Goal: Task Accomplishment & Management: Use online tool/utility

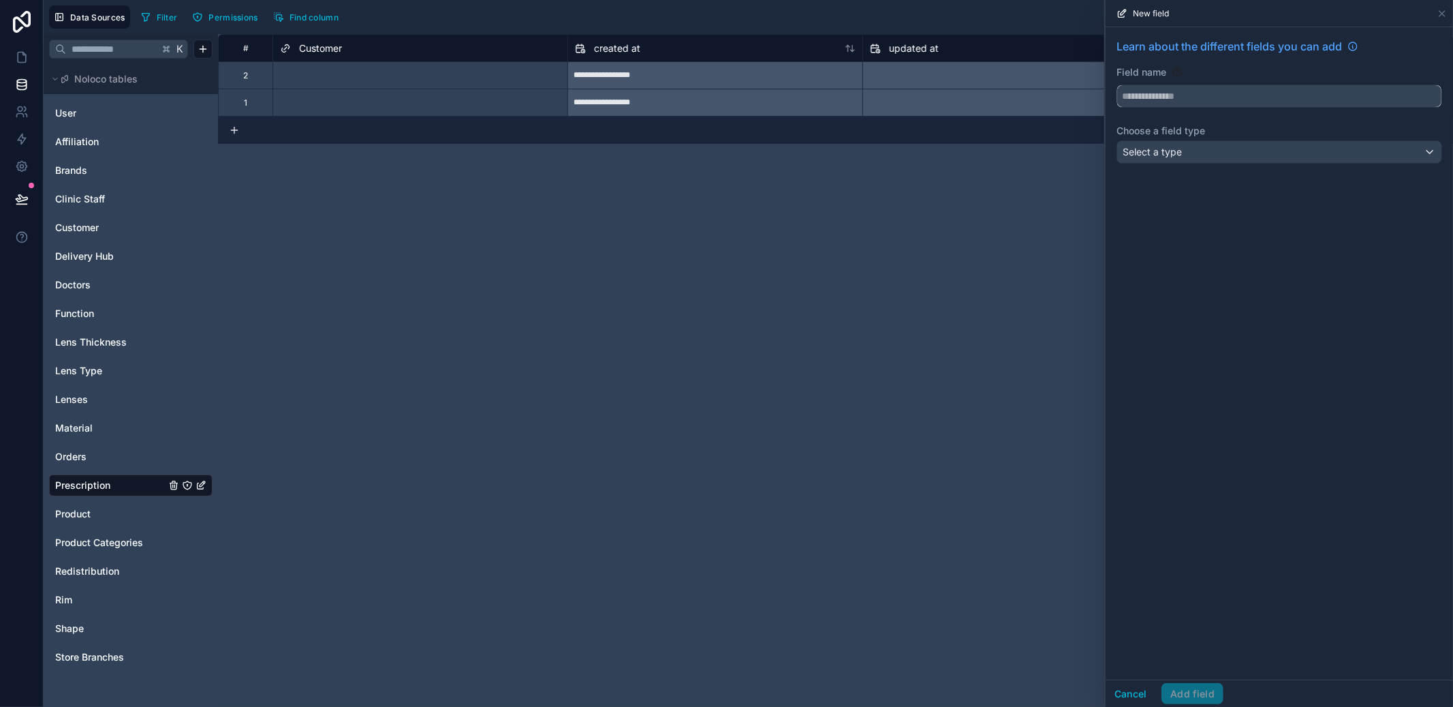
click at [1254, 101] on input "text" at bounding box center [1279, 96] width 324 height 22
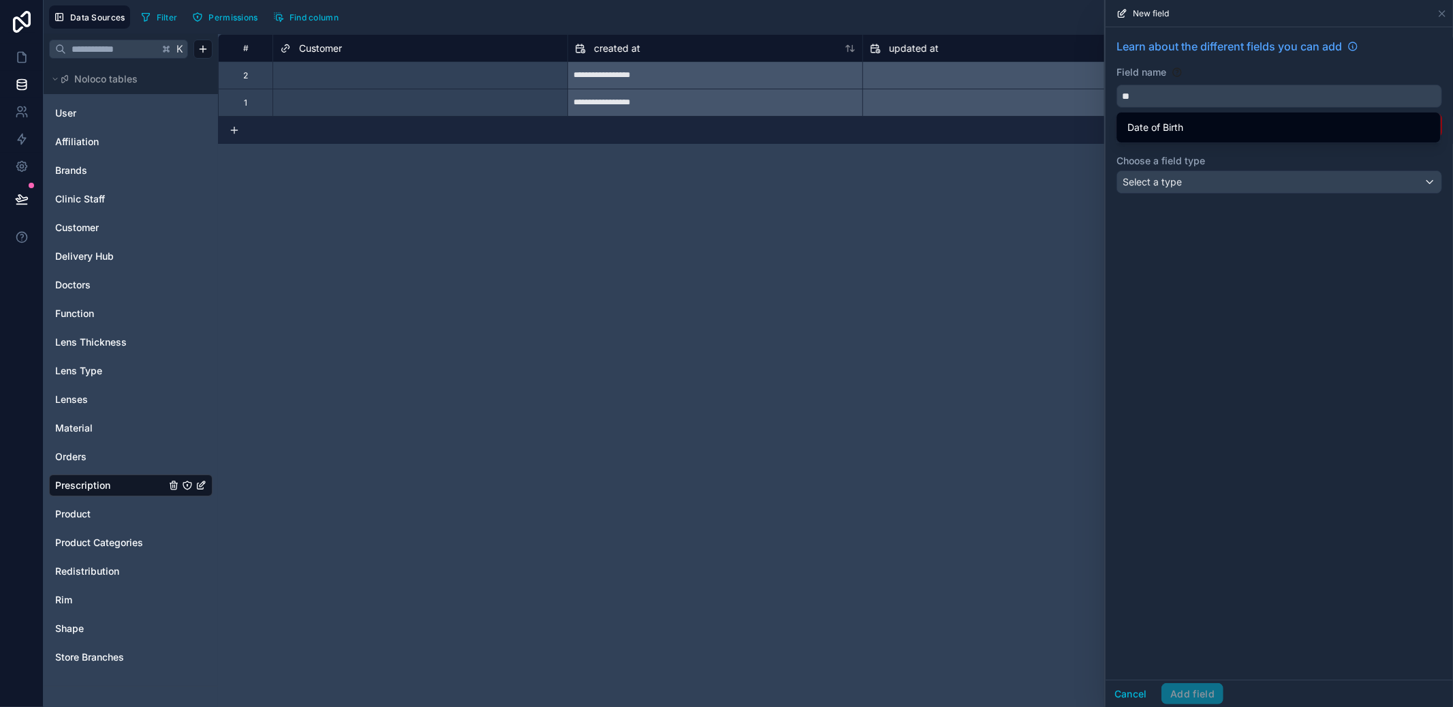
click at [1237, 129] on div "Date of Birth" at bounding box center [1279, 127] width 302 height 16
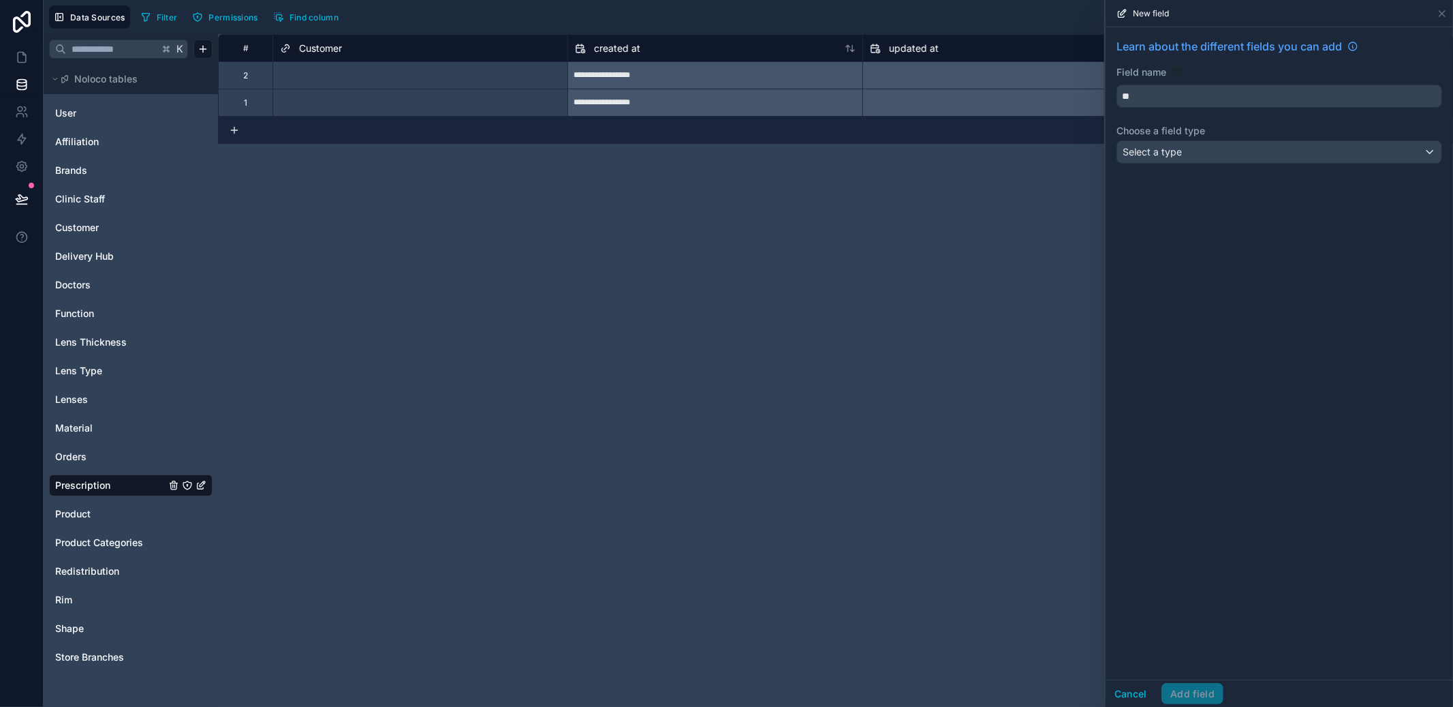
type input "**********"
click at [1209, 146] on div "Select a type" at bounding box center [1279, 152] width 324 height 22
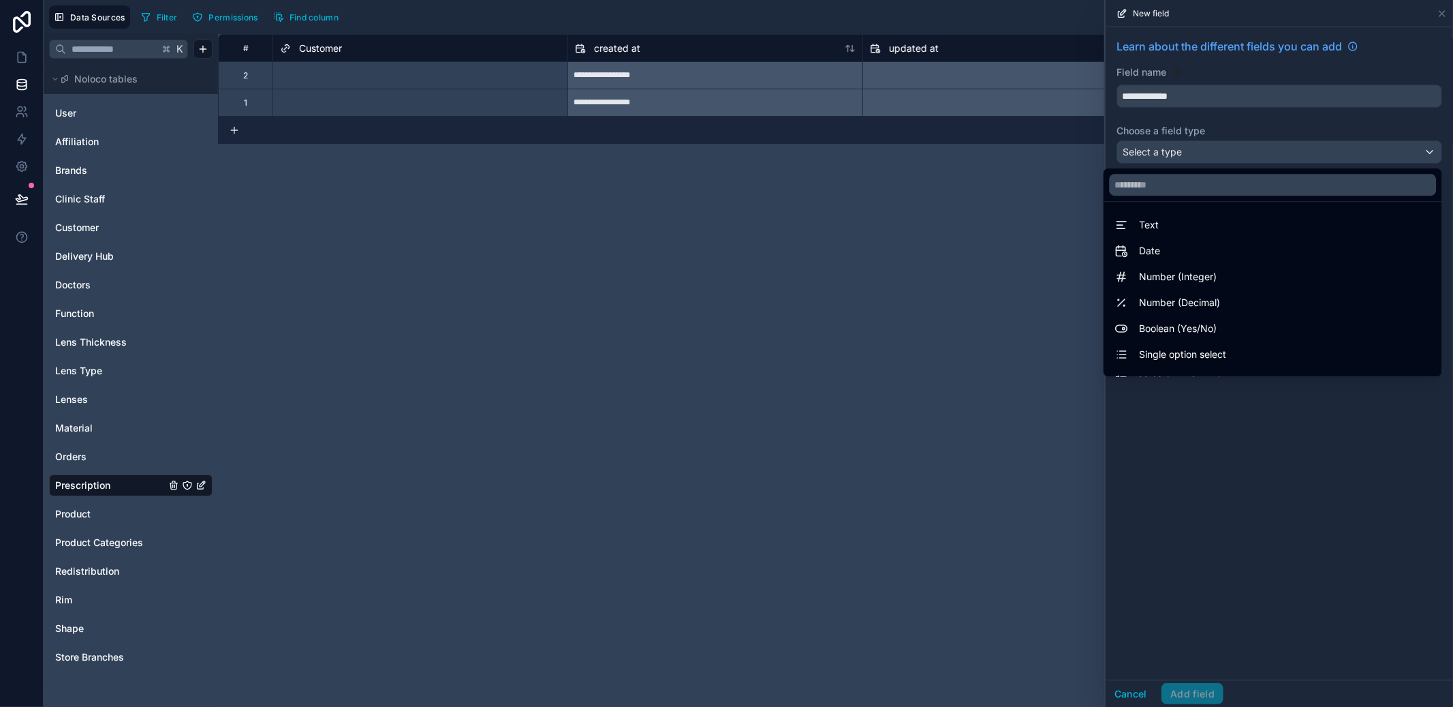
click at [1219, 246] on div "Date" at bounding box center [1273, 251] width 316 height 16
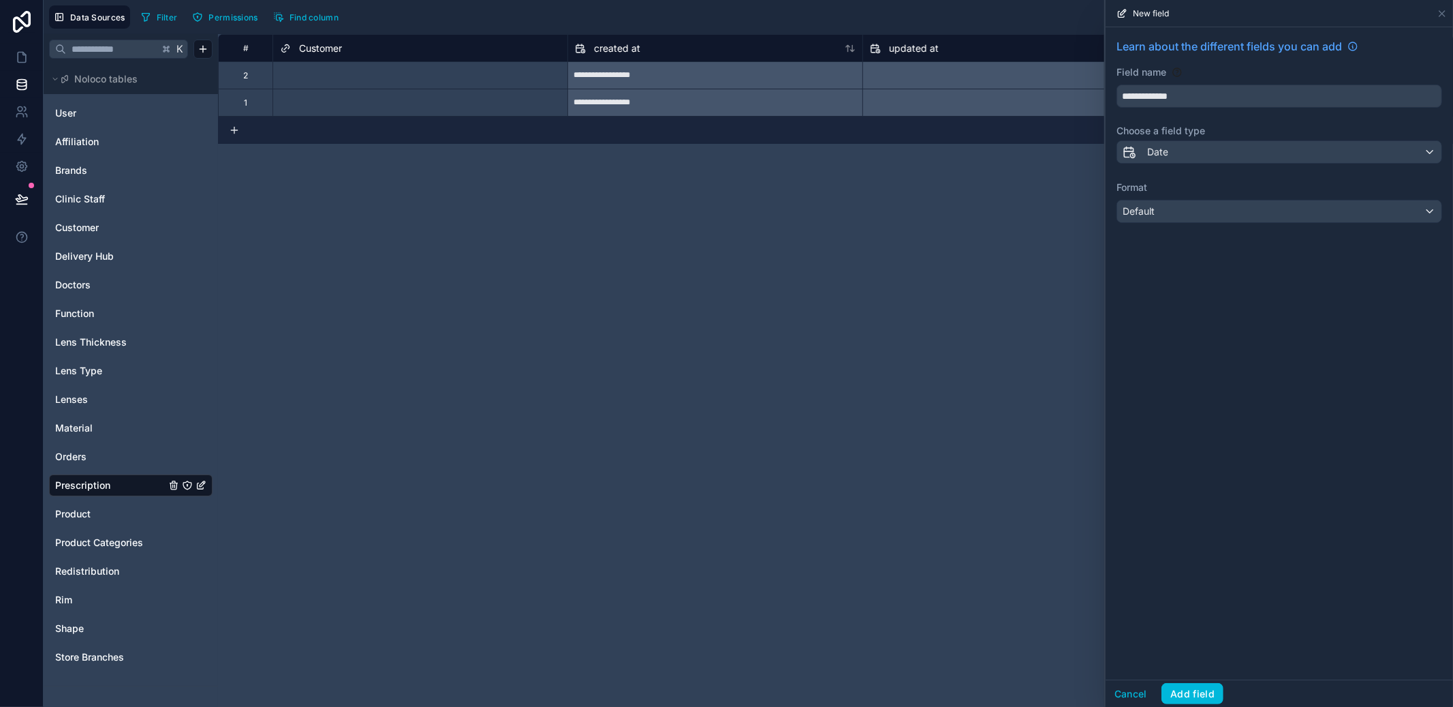
click at [1219, 224] on div "**********" at bounding box center [1279, 130] width 347 height 206
click at [1220, 220] on div "Default" at bounding box center [1279, 211] width 324 height 22
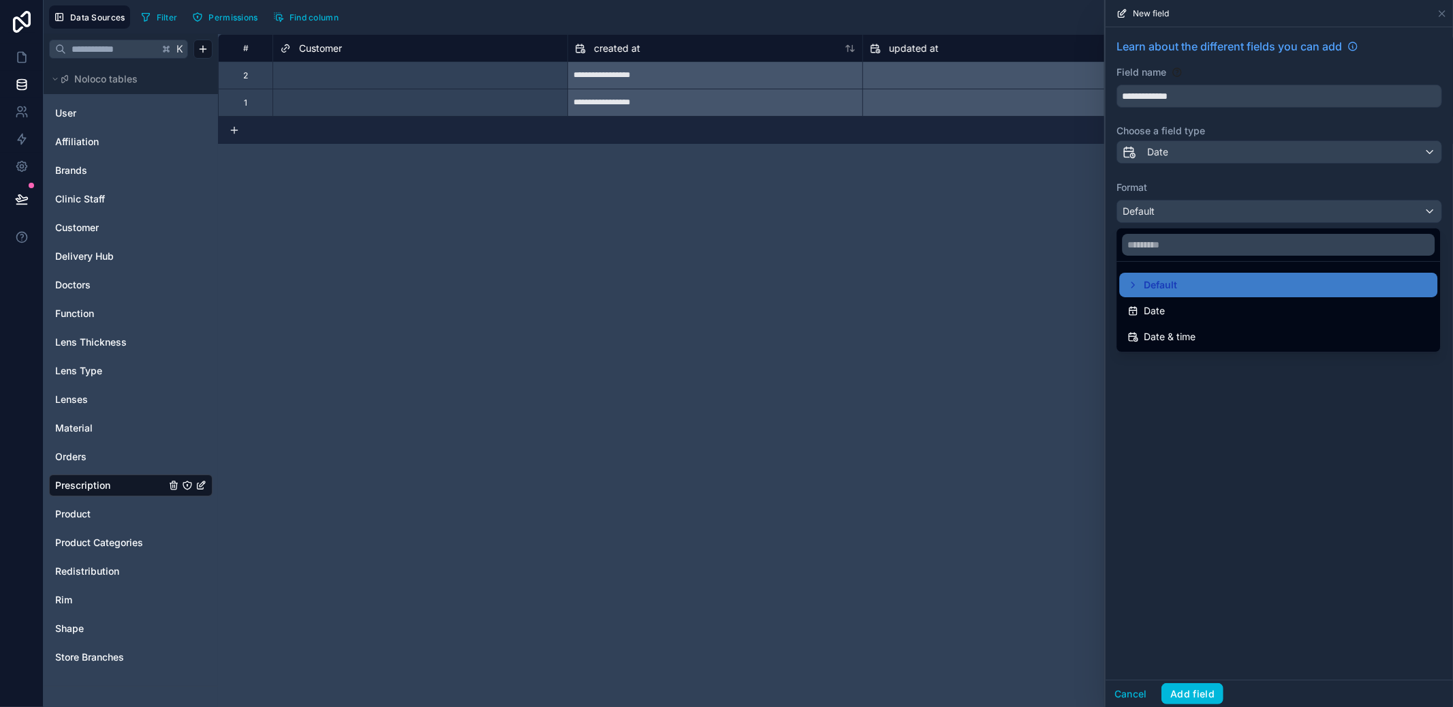
click at [1190, 305] on div "Date" at bounding box center [1279, 310] width 302 height 16
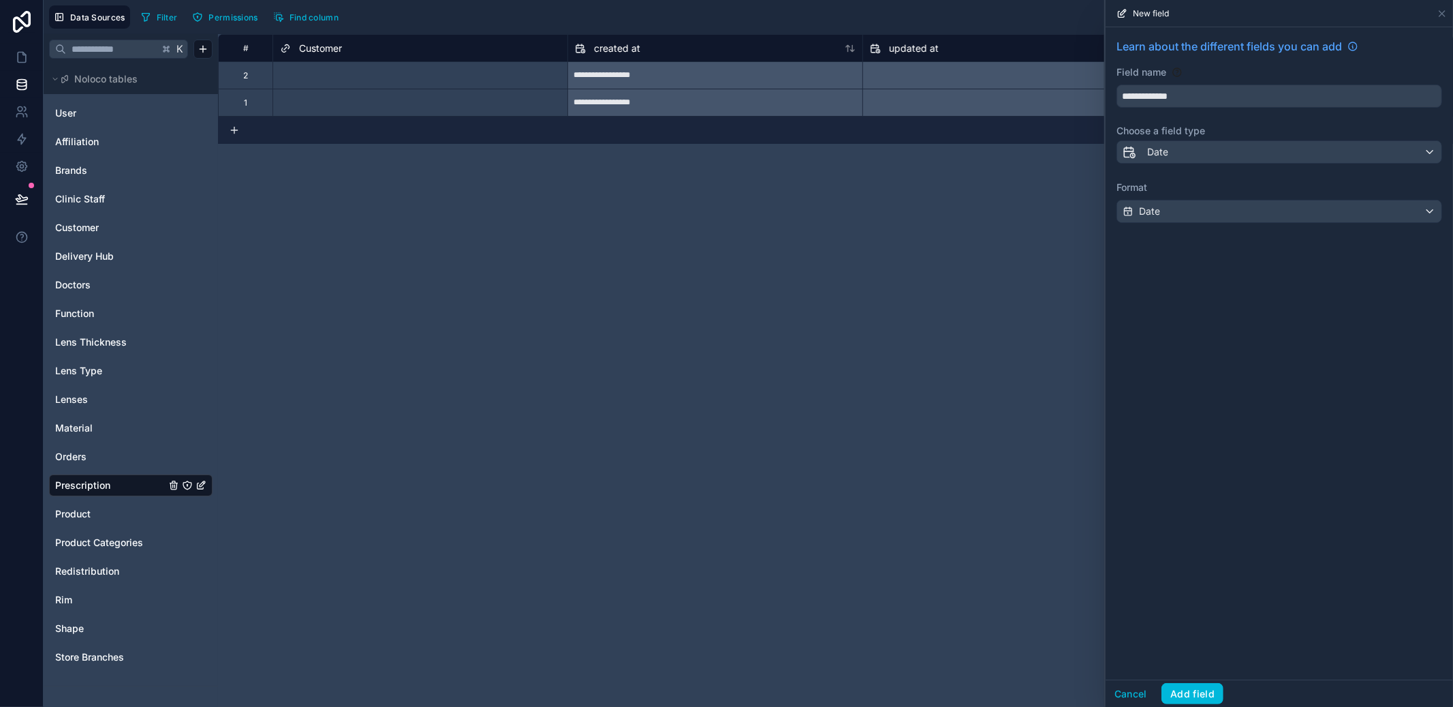
click at [1201, 690] on button "Add field" at bounding box center [1193, 694] width 62 height 22
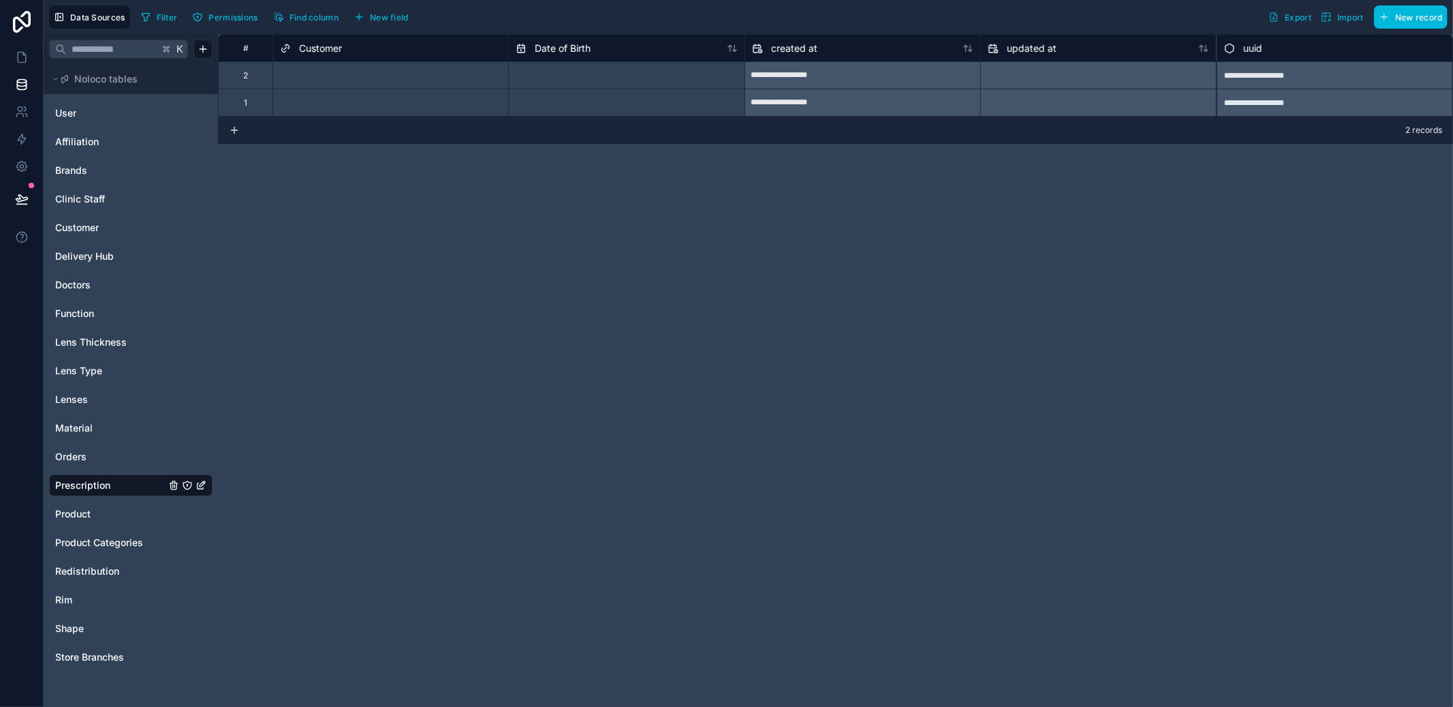
click at [414, 14] on button "New field" at bounding box center [381, 17] width 65 height 20
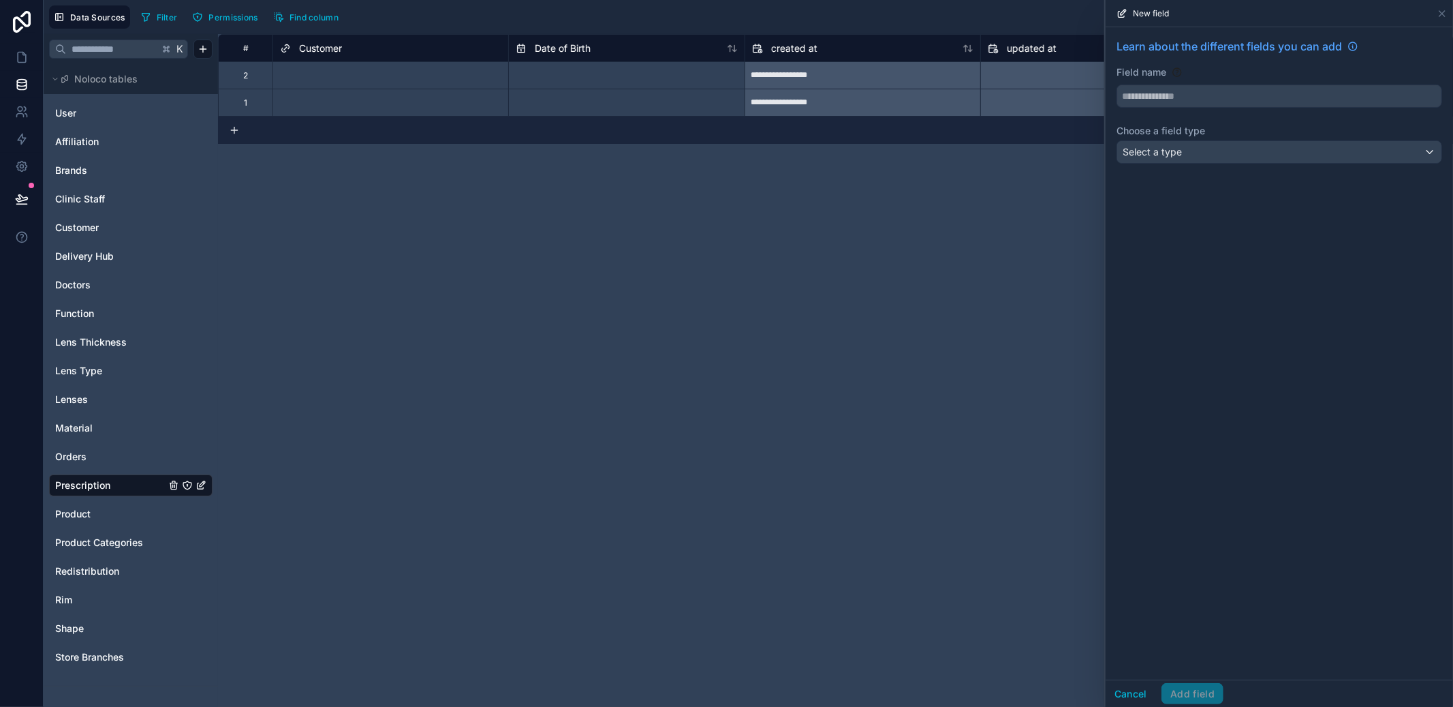
click at [400, 14] on div "Filter Permissions Find column Export Import New record" at bounding box center [792, 16] width 1312 height 23
click at [1258, 93] on input "text" at bounding box center [1279, 96] width 324 height 22
click at [1117, 84] on button "****" at bounding box center [1280, 95] width 326 height 23
type input "*********"
click at [1237, 145] on div "Select a type" at bounding box center [1279, 152] width 324 height 22
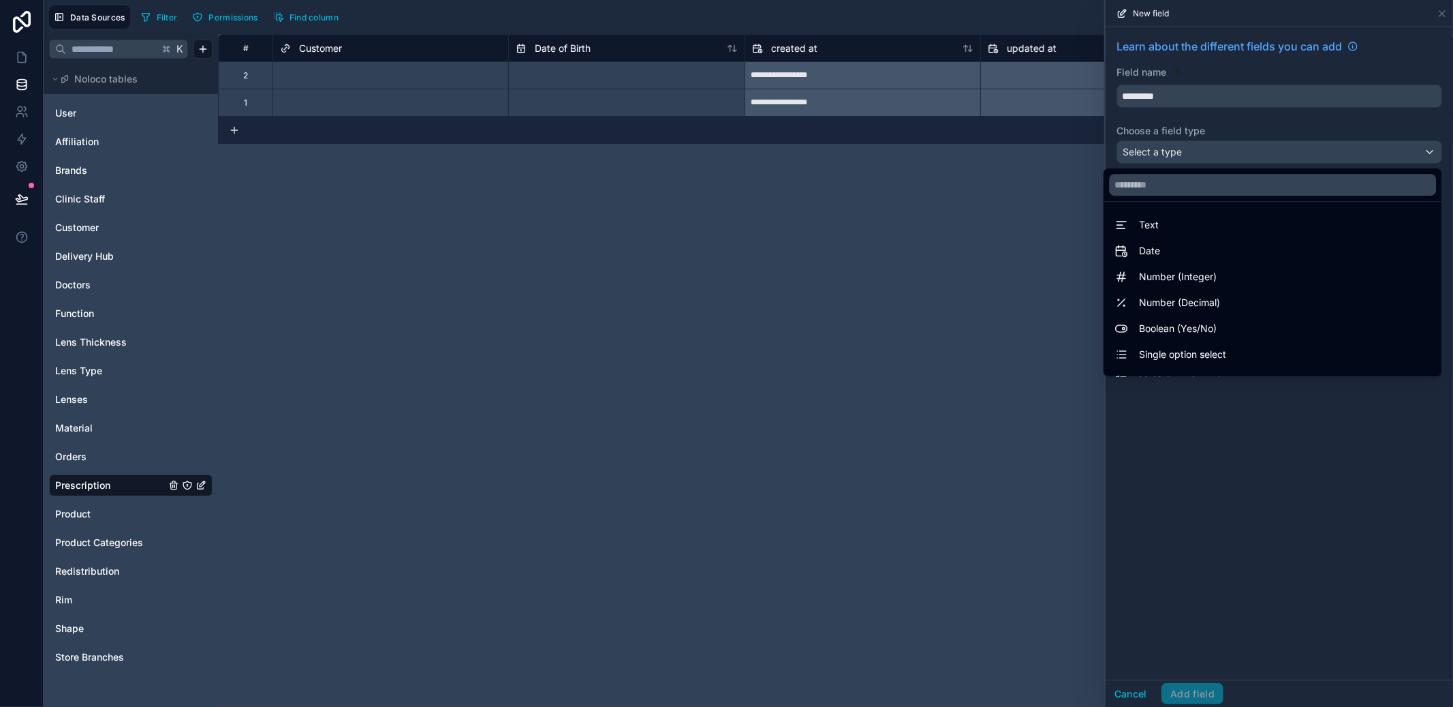
click at [1232, 248] on div "Date" at bounding box center [1273, 251] width 316 height 16
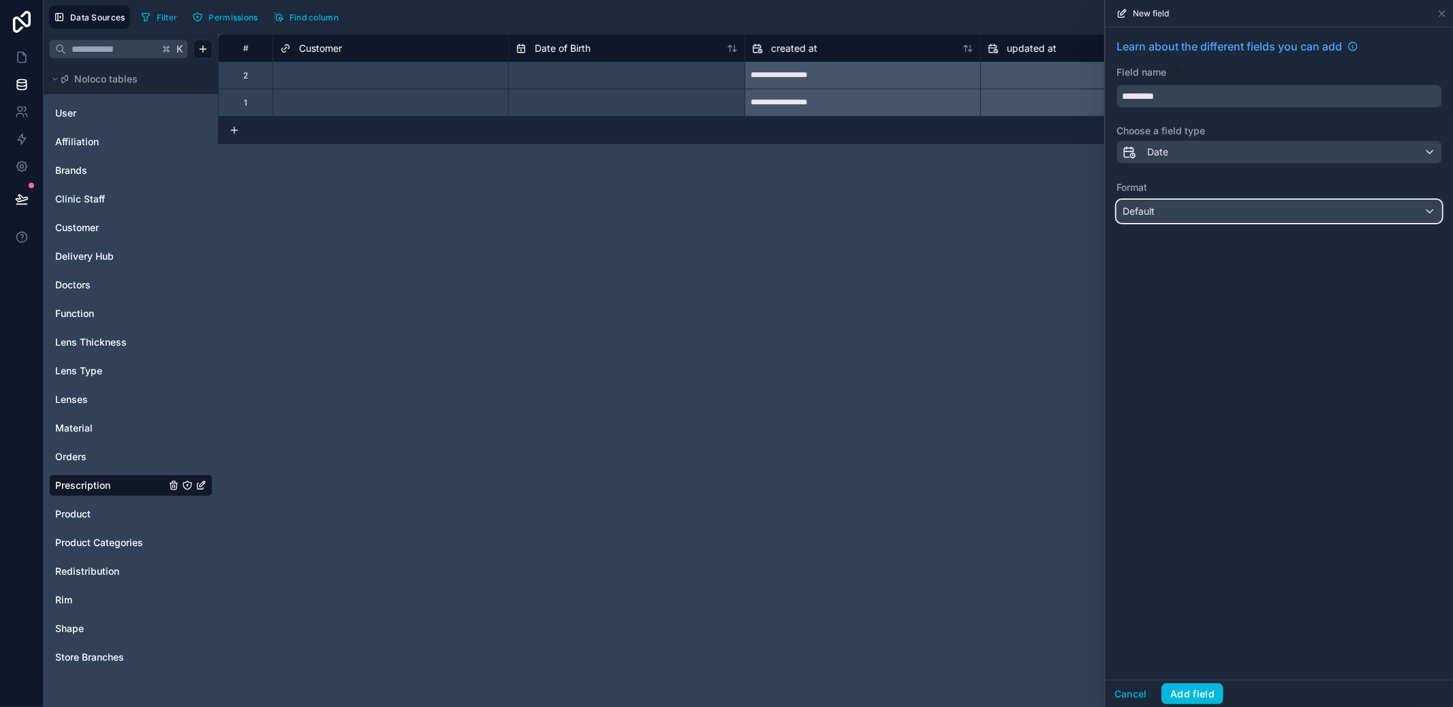
click at [1217, 221] on div "Default" at bounding box center [1279, 211] width 324 height 22
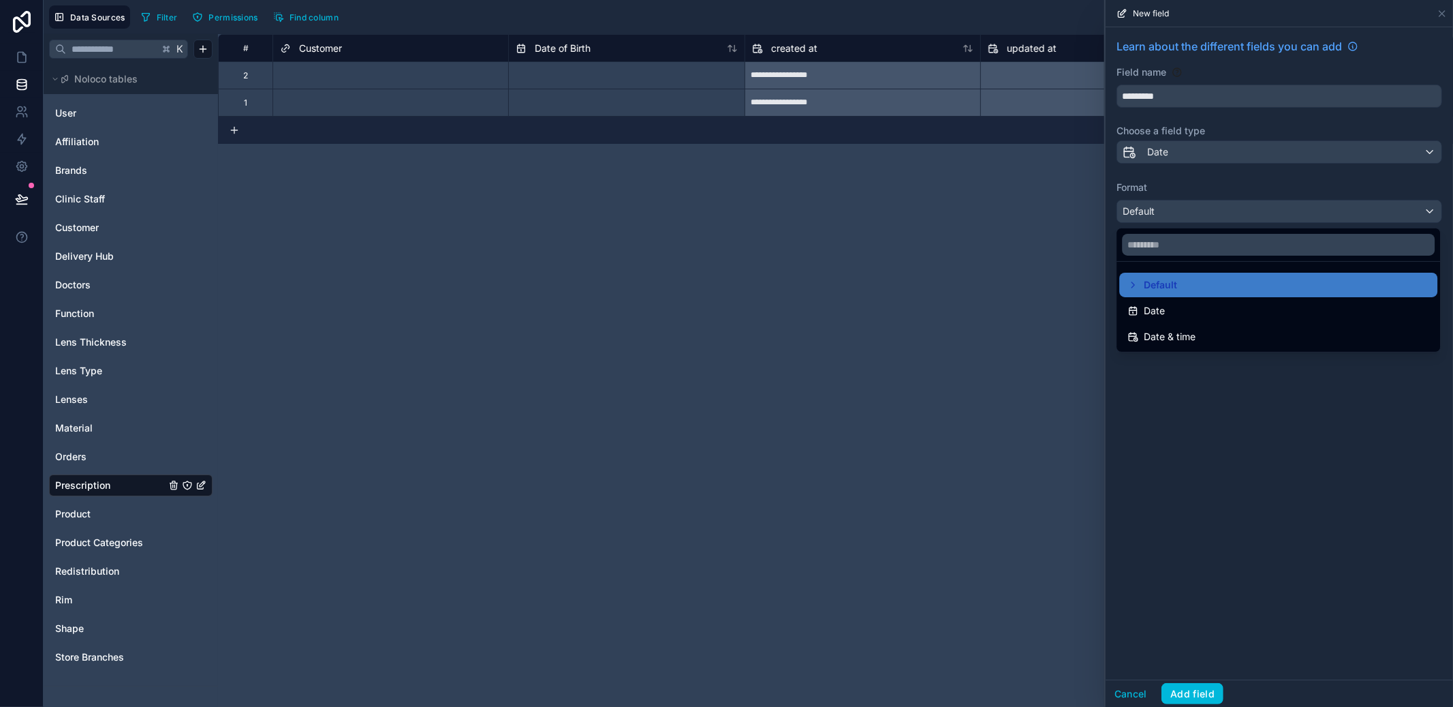
click at [1212, 309] on div "Date" at bounding box center [1279, 310] width 302 height 16
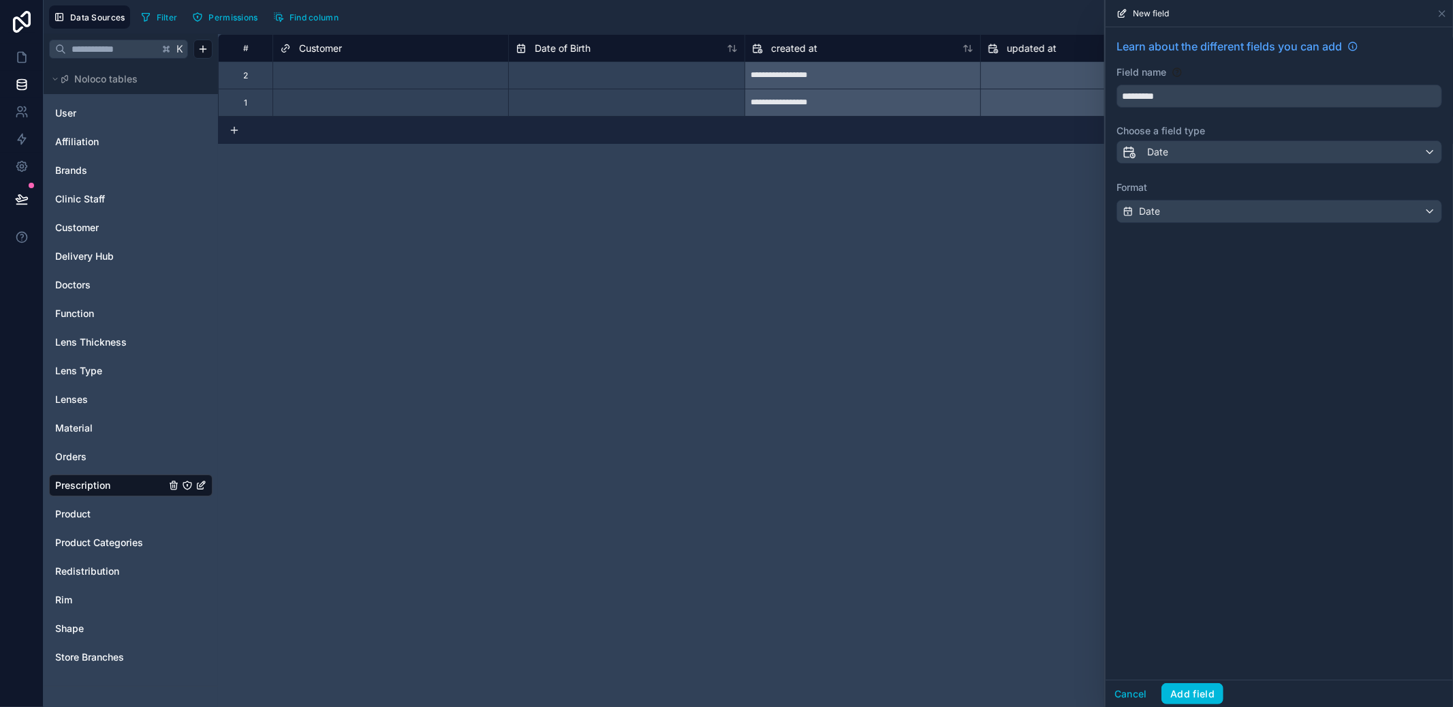
click at [1209, 689] on button "Add field" at bounding box center [1193, 694] width 62 height 22
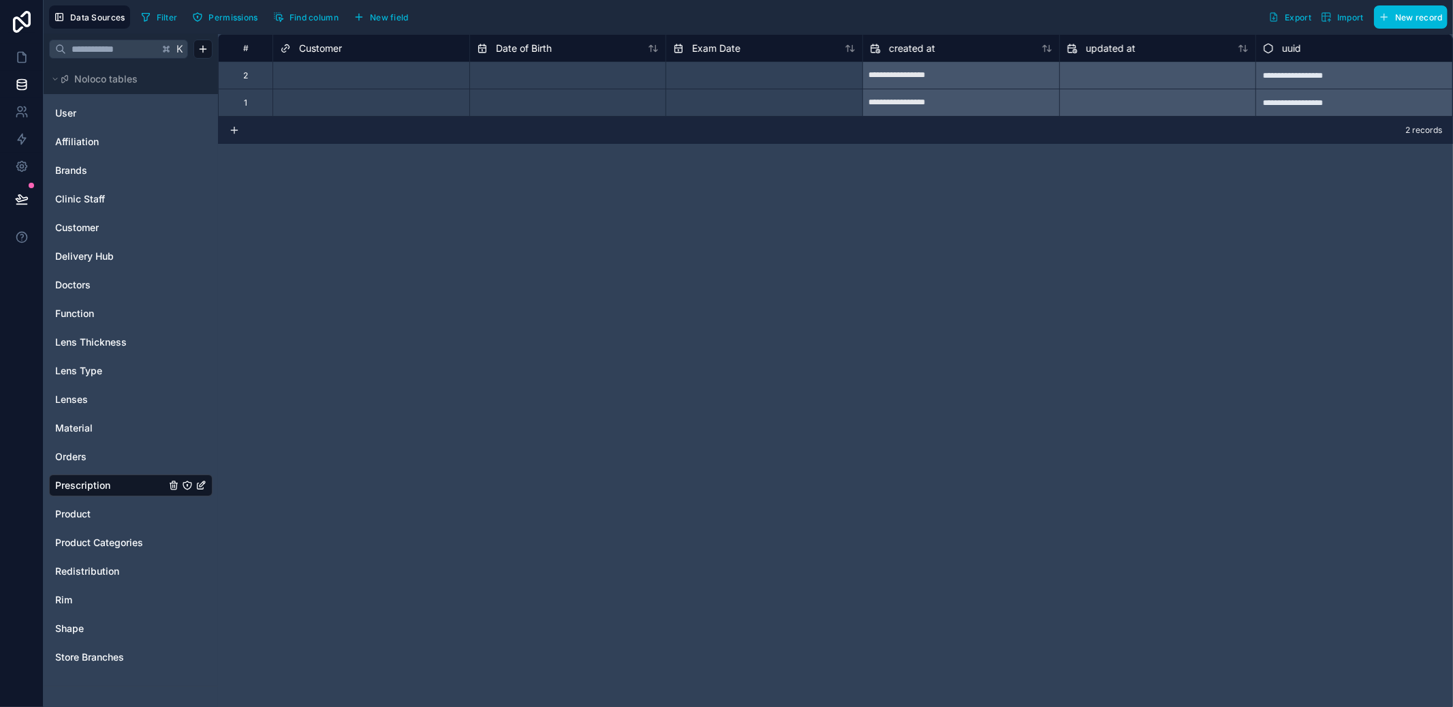
click at [401, 20] on span "New field" at bounding box center [389, 17] width 39 height 10
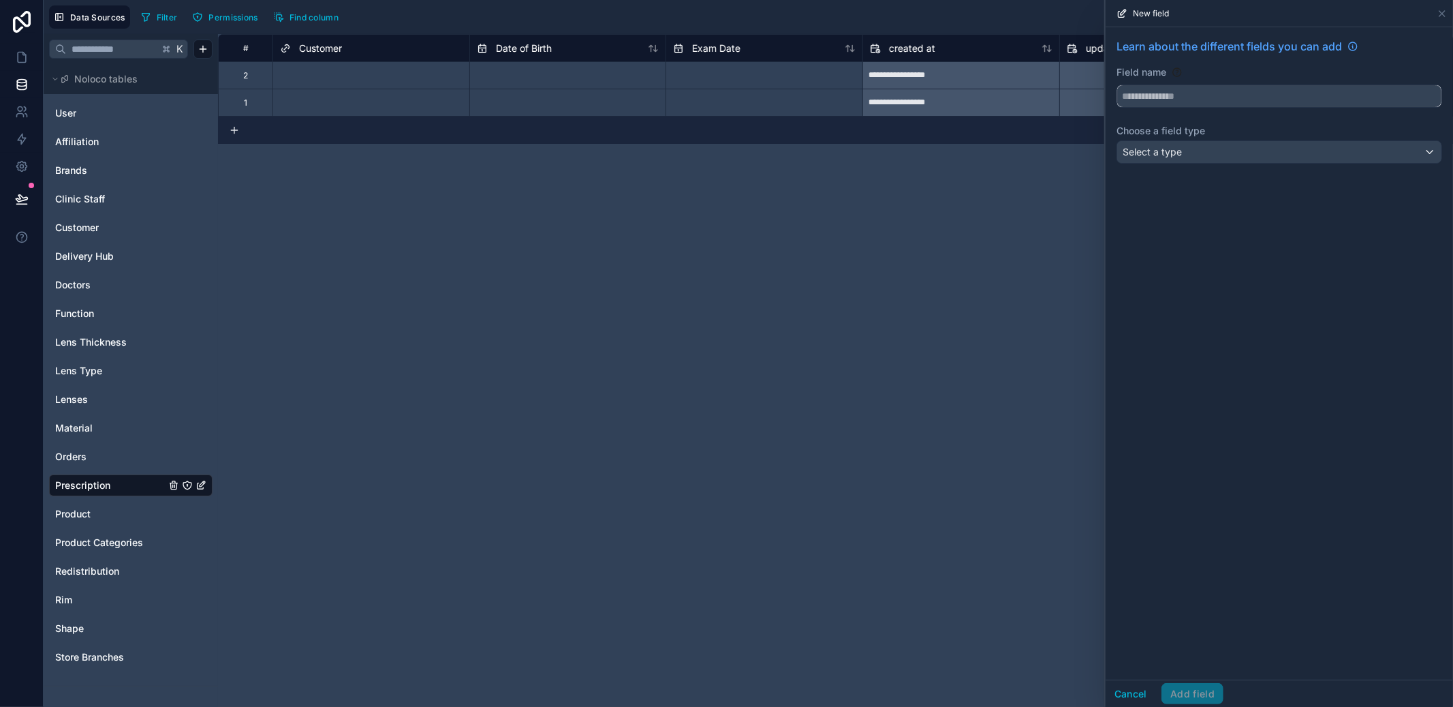
click at [1286, 98] on input "text" at bounding box center [1279, 96] width 324 height 22
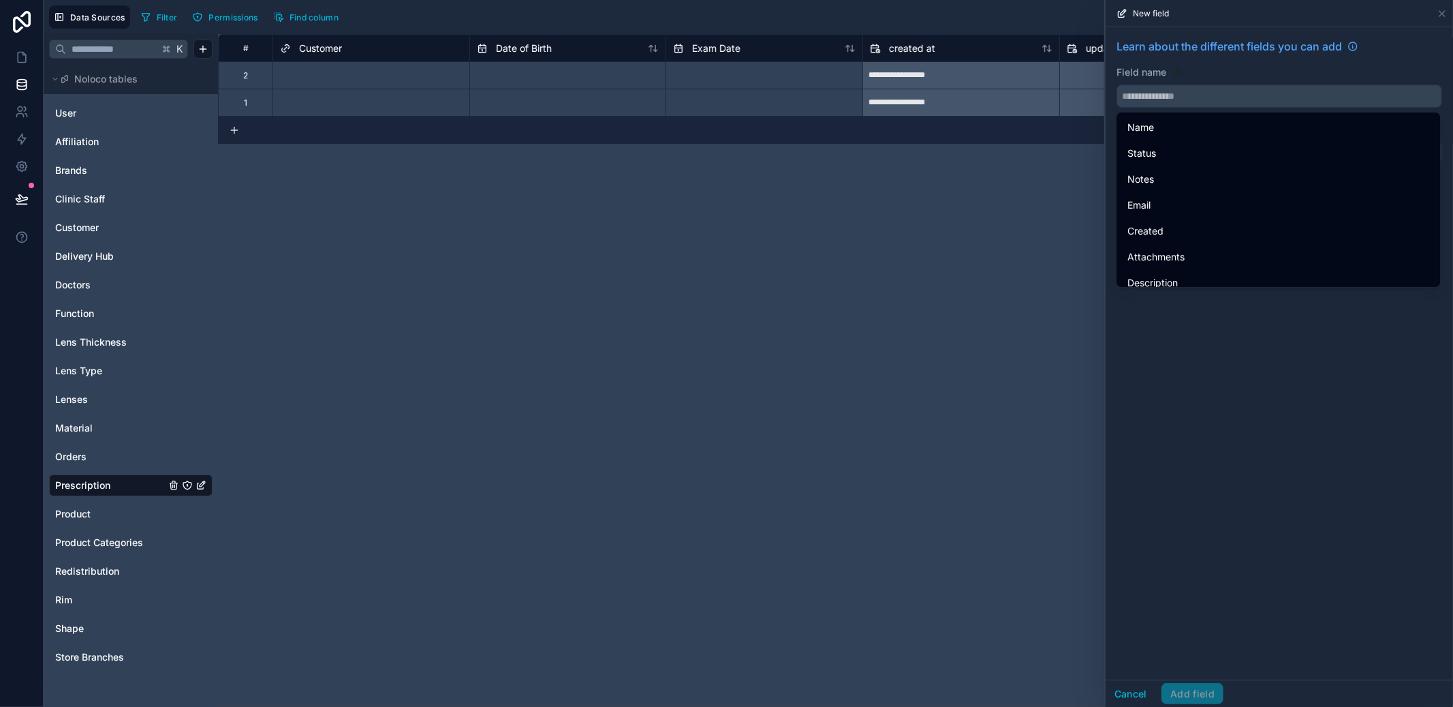
click at [1267, 68] on div "Field name" at bounding box center [1280, 72] width 326 height 14
click at [1318, 67] on div "Field name" at bounding box center [1280, 72] width 326 height 14
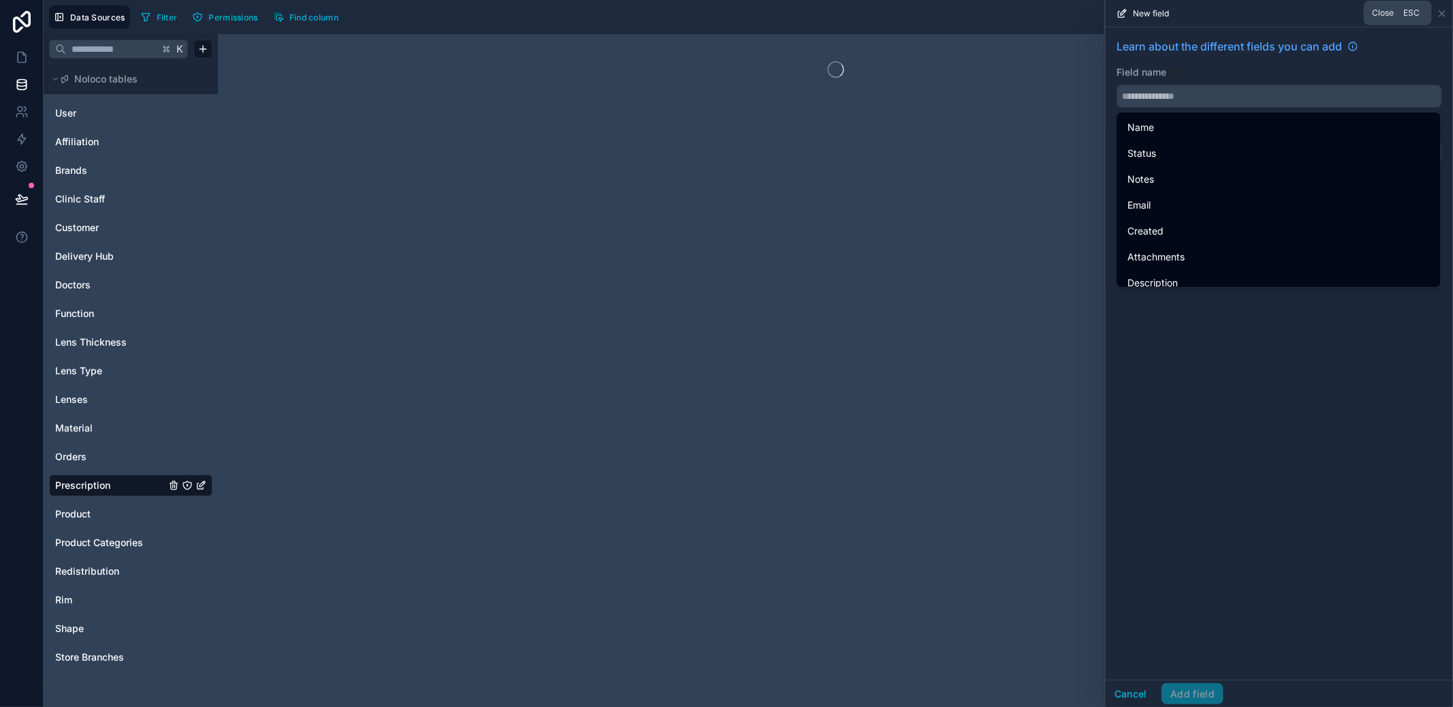
click at [1444, 13] on icon at bounding box center [1442, 13] width 11 height 11
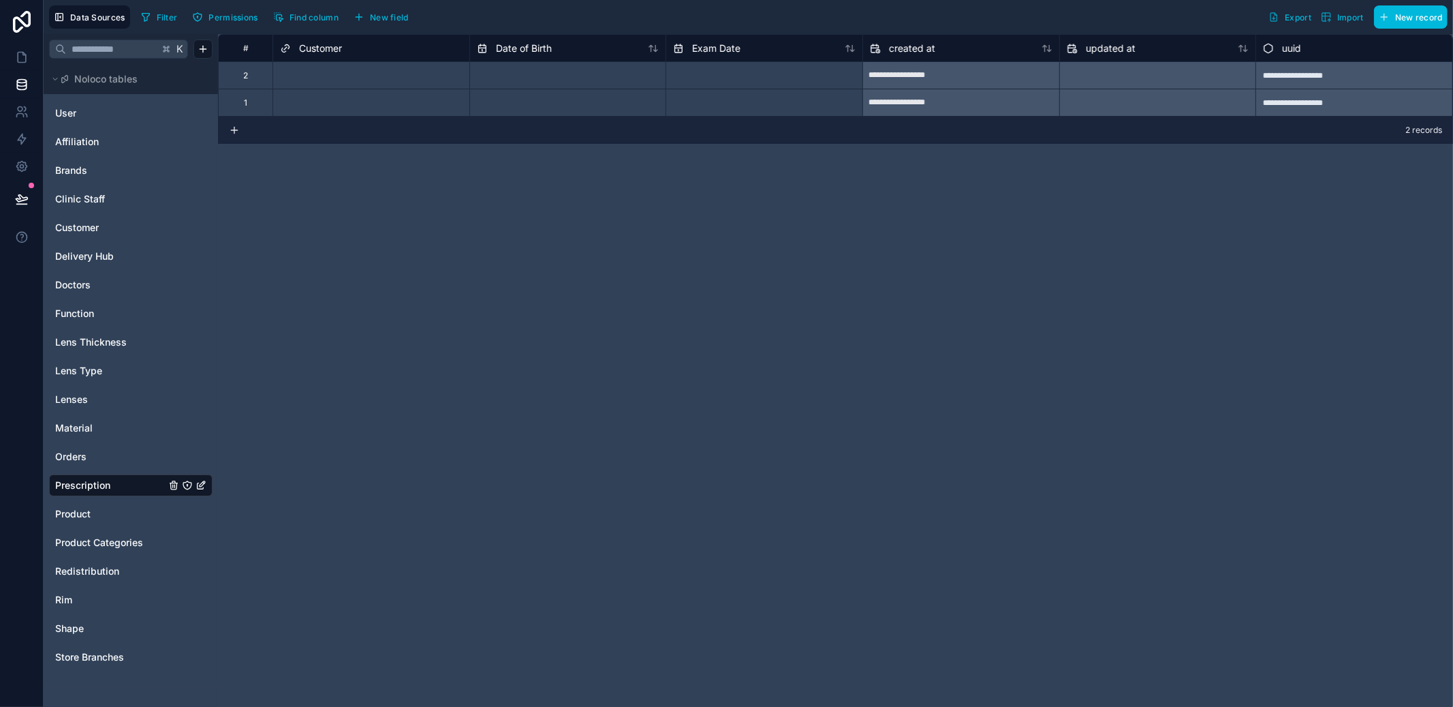
click at [403, 19] on span "New field" at bounding box center [389, 17] width 39 height 10
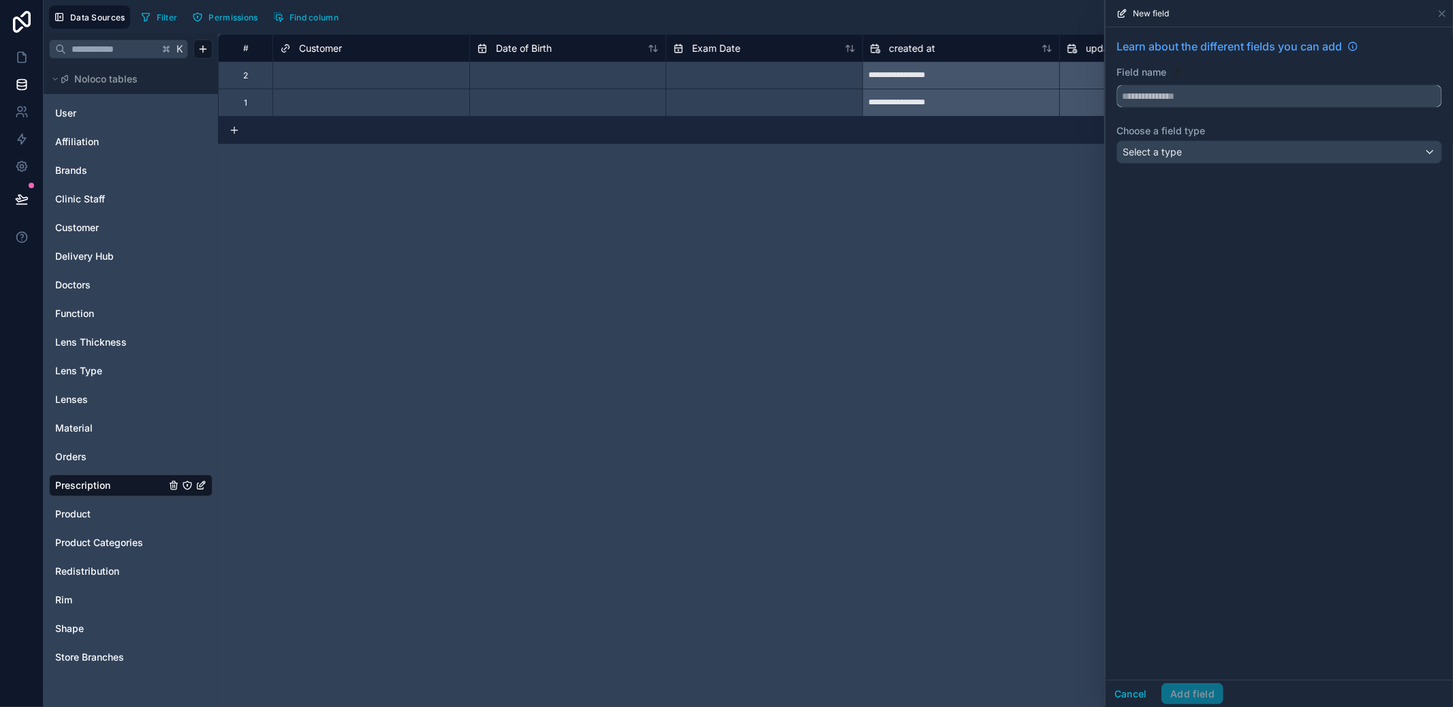
click at [1263, 95] on input "text" at bounding box center [1279, 96] width 324 height 22
click at [1117, 84] on button "*********" at bounding box center [1280, 95] width 326 height 23
type input "**********"
click at [1265, 152] on div "Select a type" at bounding box center [1279, 152] width 324 height 22
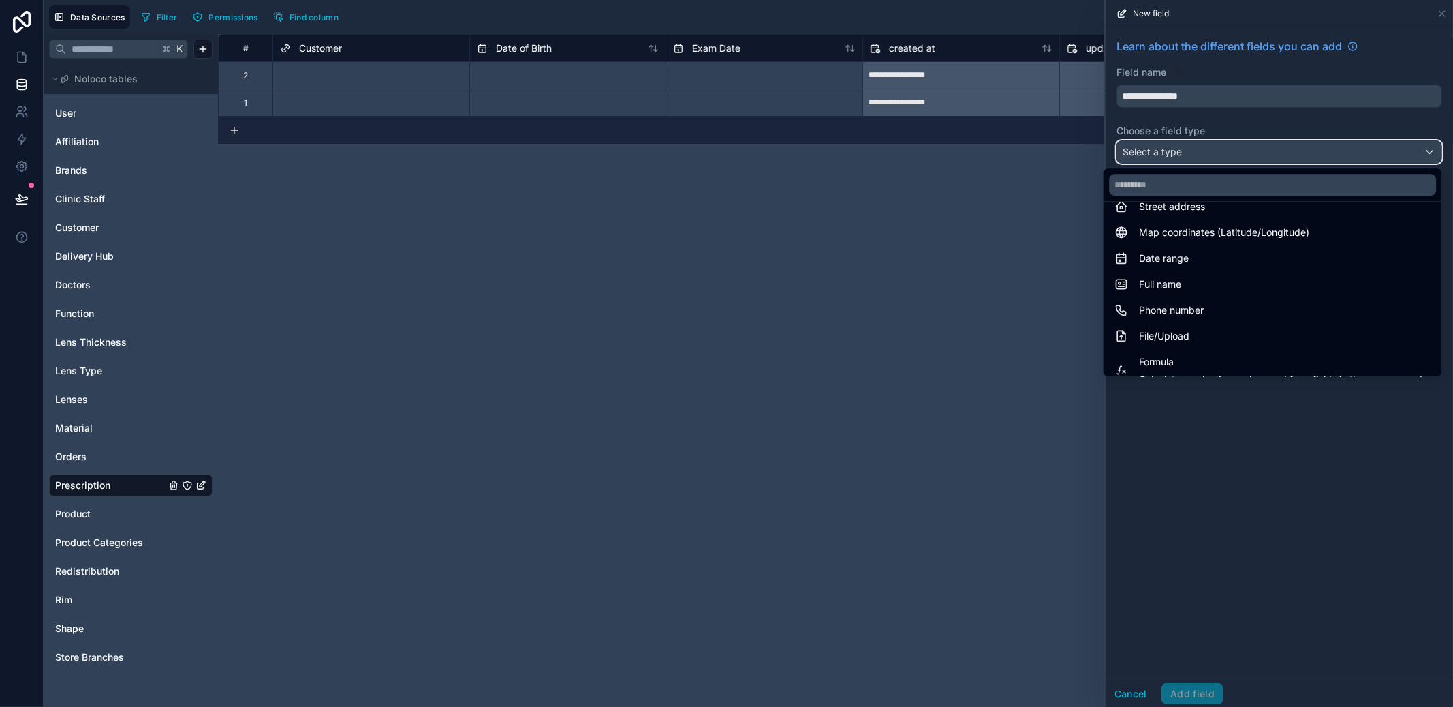
scroll to position [395, 0]
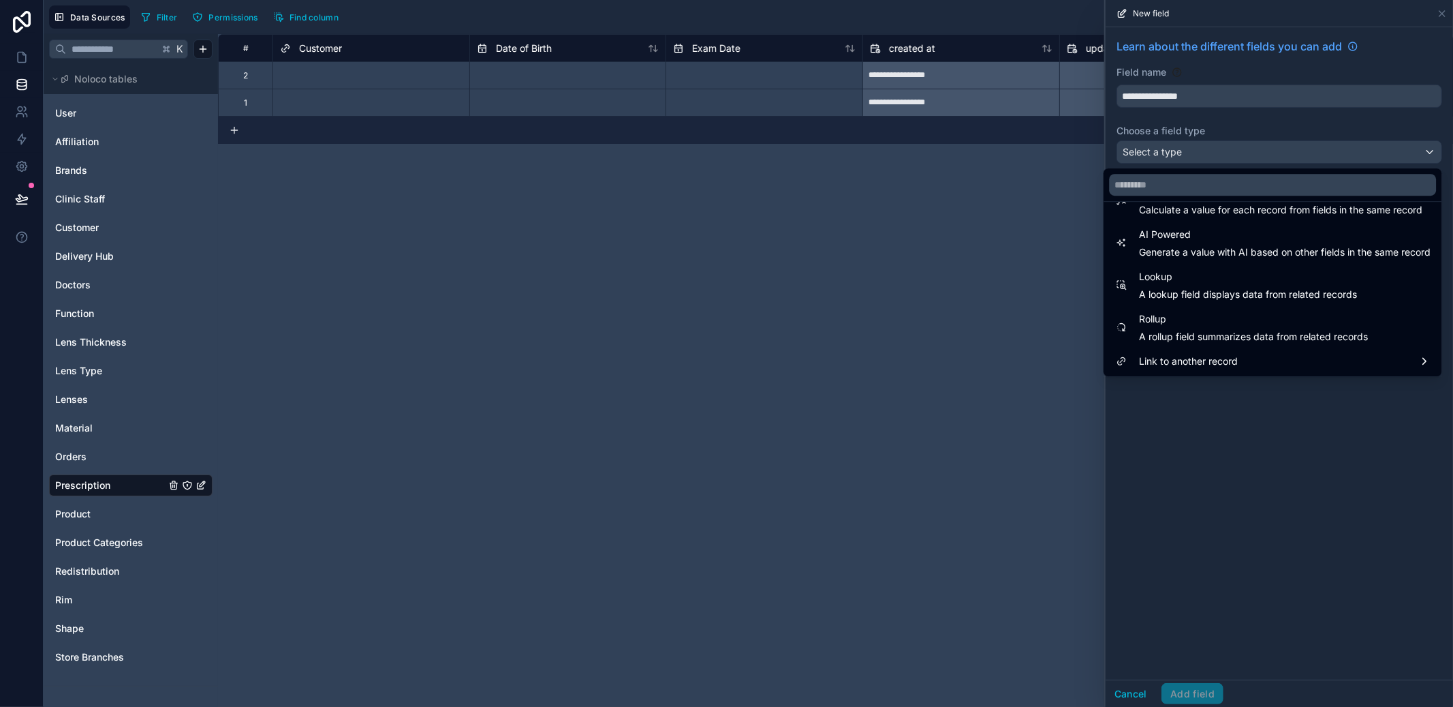
click at [1233, 369] on div "Link to another record" at bounding box center [1272, 361] width 332 height 25
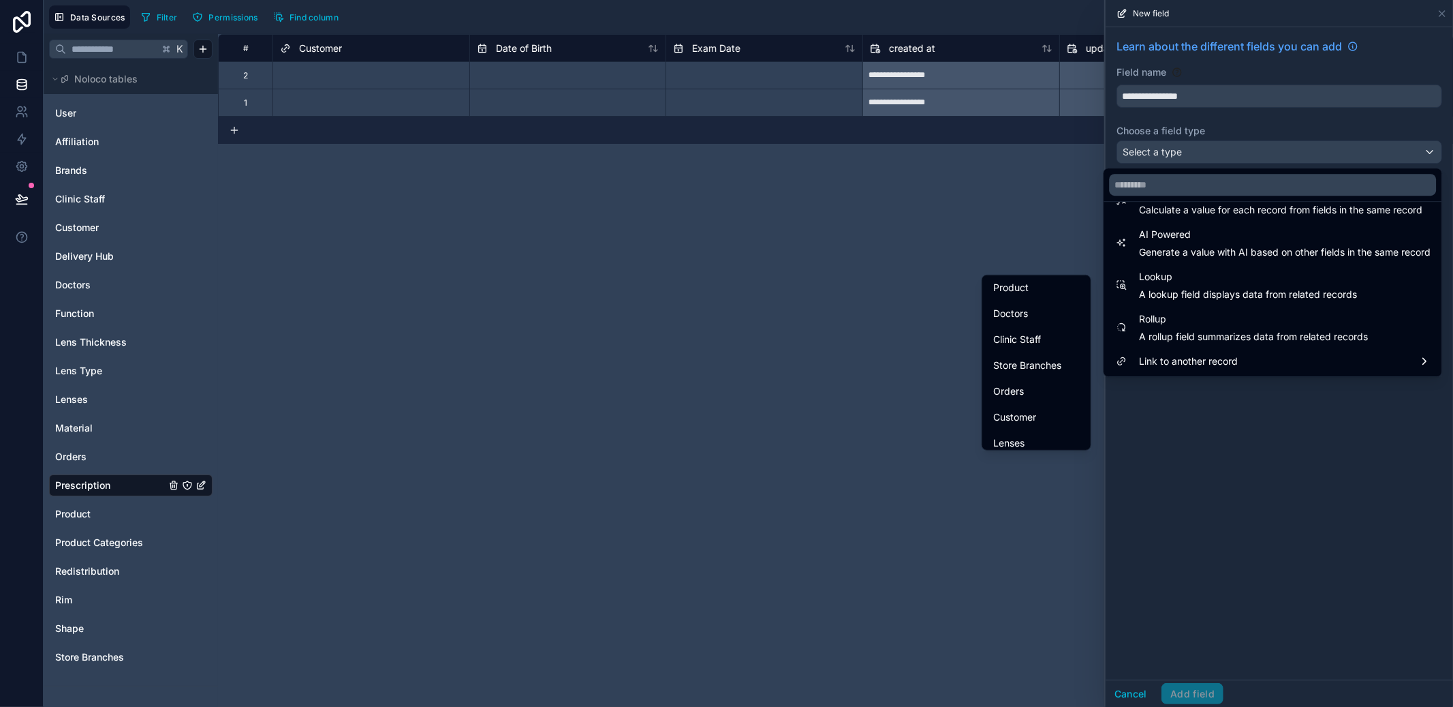
scroll to position [174, 0]
click at [1035, 324] on div "Doctors" at bounding box center [1036, 317] width 87 height 16
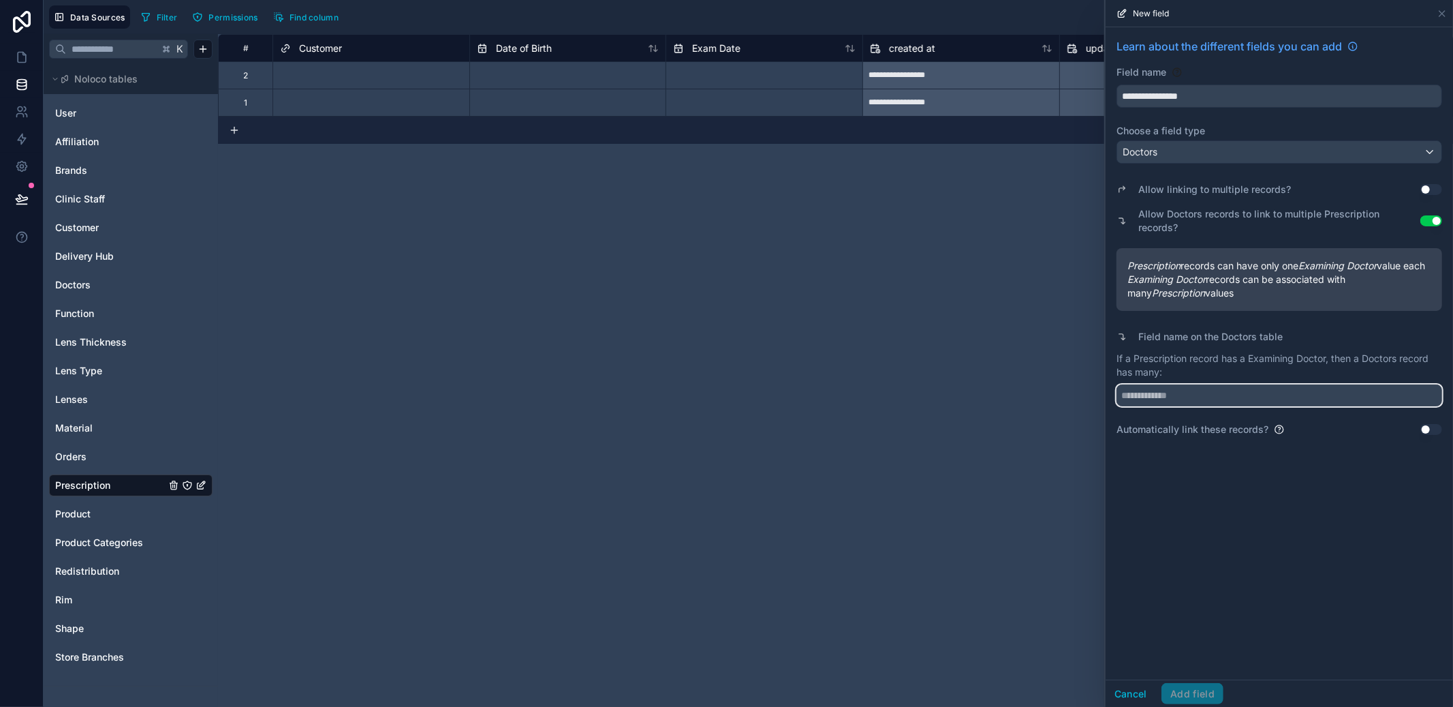
click at [1237, 392] on input "text" at bounding box center [1280, 395] width 326 height 22
type input "**********"
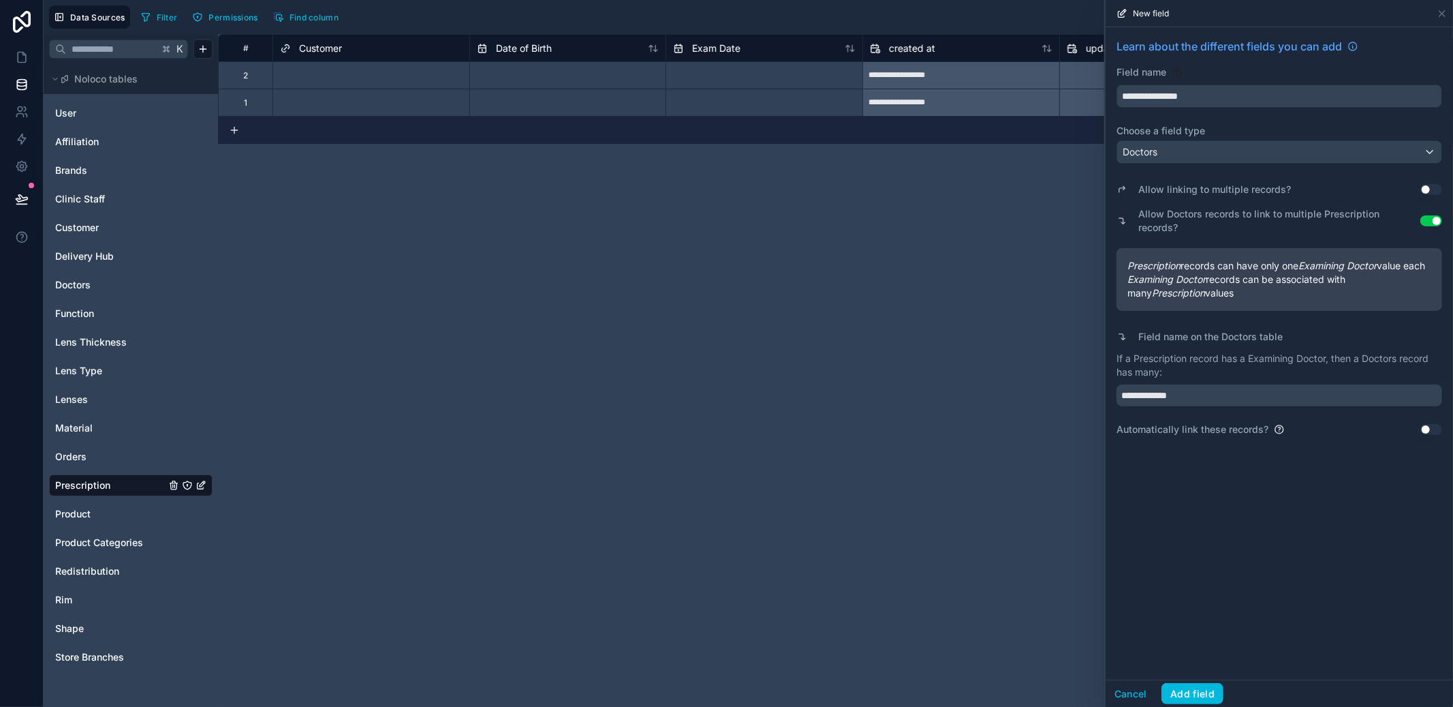
click at [1213, 687] on button "Add field" at bounding box center [1193, 694] width 62 height 22
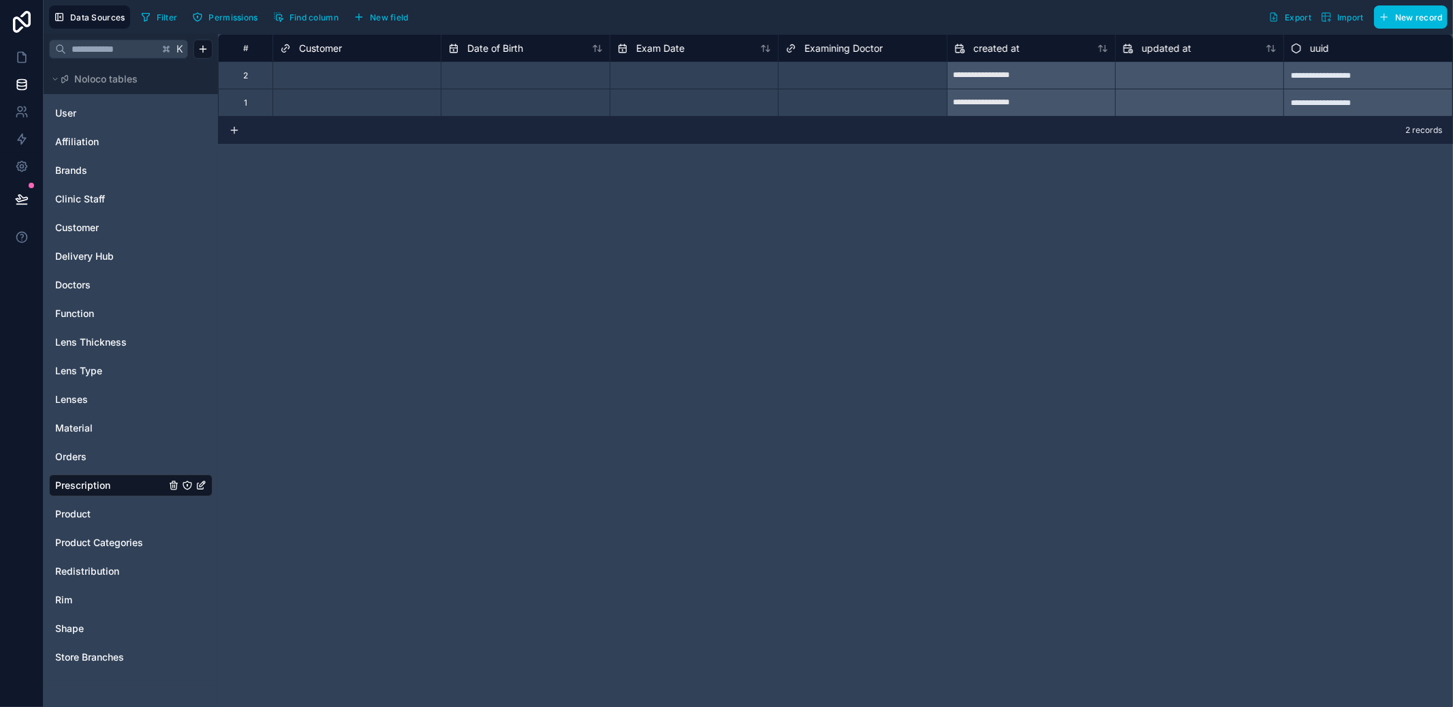
click at [817, 49] on span "Examining Doctor" at bounding box center [844, 49] width 78 height 14
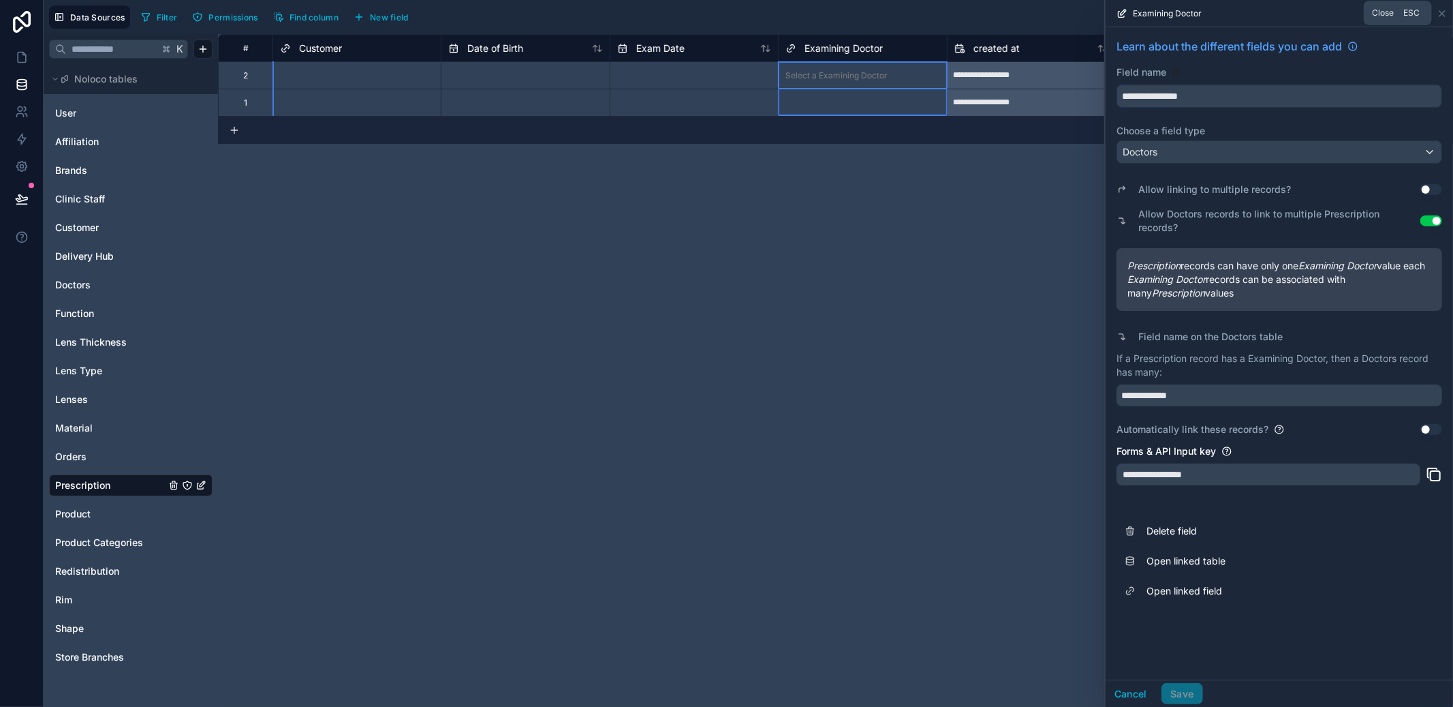
click at [1445, 10] on icon at bounding box center [1442, 13] width 11 height 11
